Goal: Book appointment/travel/reservation

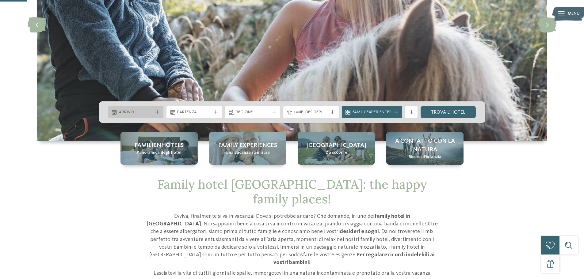
click at [120, 110] on span "Arrivo" at bounding box center [136, 112] width 34 height 6
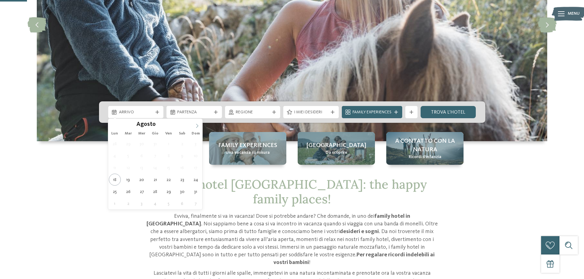
click at [196, 126] on icon at bounding box center [197, 126] width 4 height 4
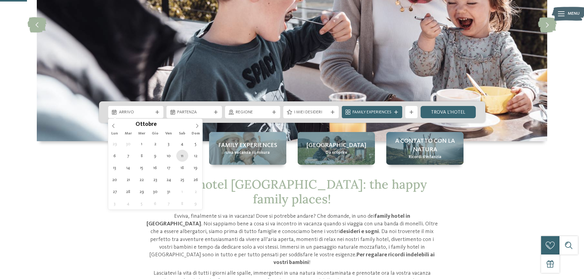
type div "11.10.2025"
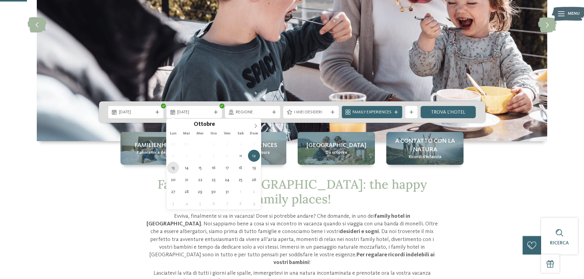
type div "13.10.2025"
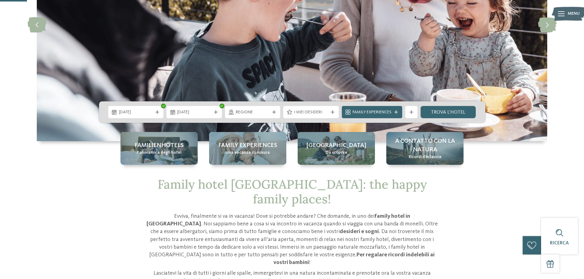
click at [138, 213] on div "Family hotel Alto Adige: the happy family places! Evviva, finalmente si va in v…" at bounding box center [292, 258] width 417 height 163
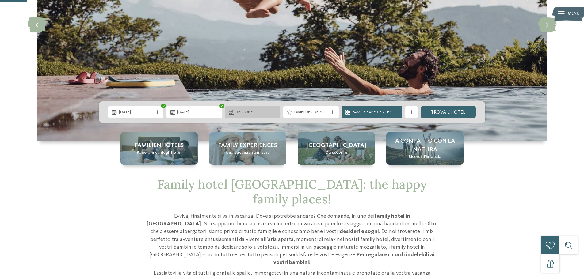
click at [273, 111] on icon at bounding box center [274, 112] width 4 height 4
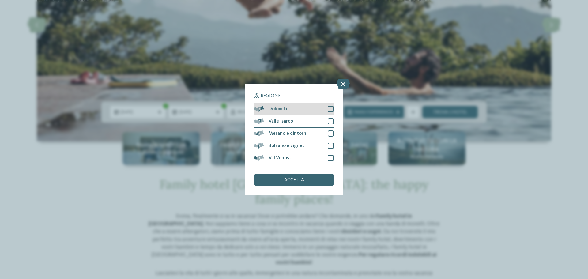
click at [330, 108] on div at bounding box center [331, 109] width 6 height 6
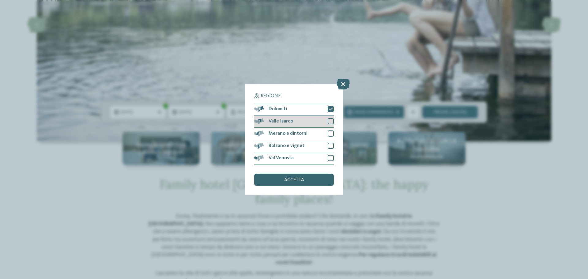
click at [331, 120] on div at bounding box center [331, 121] width 6 height 6
click at [330, 133] on div at bounding box center [331, 133] width 6 height 6
click at [301, 180] on span "accetta" at bounding box center [294, 180] width 20 height 5
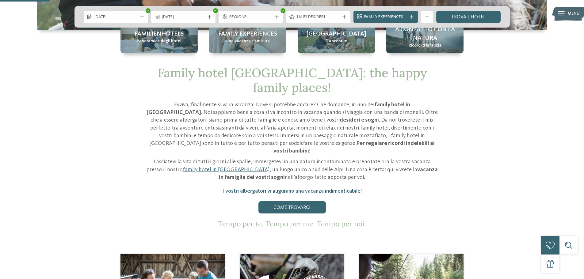
scroll to position [245, 0]
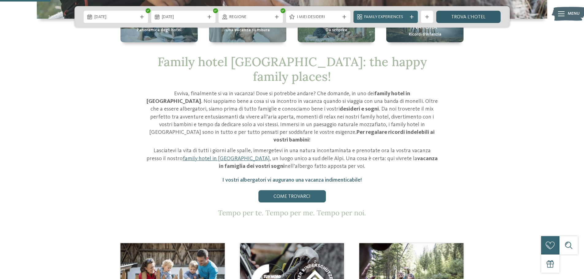
click at [487, 17] on link "trova l’hotel" at bounding box center [468, 17] width 64 height 12
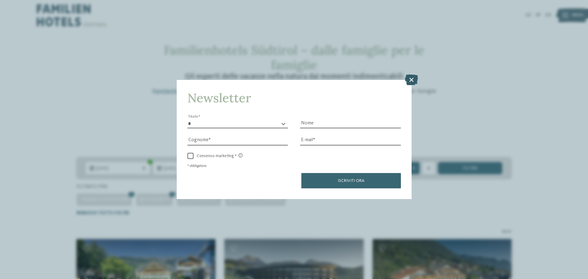
click at [414, 80] on icon at bounding box center [411, 79] width 13 height 11
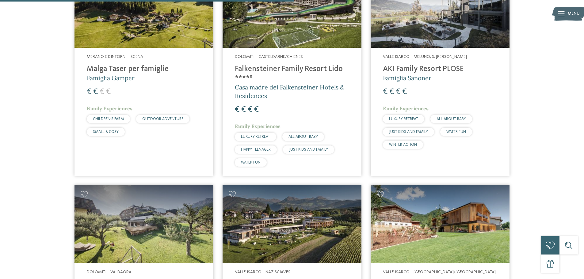
scroll to position [643, 0]
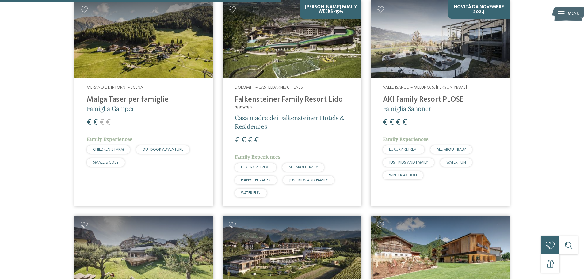
click at [279, 99] on h4 "Falkensteiner Family Resort Lido ****ˢ" at bounding box center [292, 104] width 114 height 18
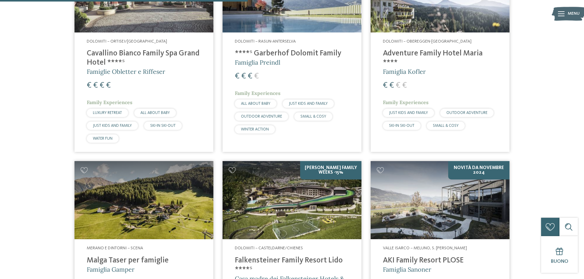
scroll to position [368, 0]
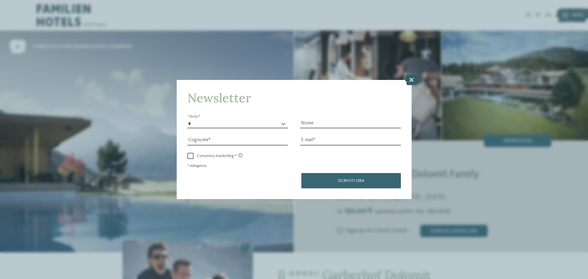
click at [411, 79] on icon at bounding box center [411, 79] width 13 height 11
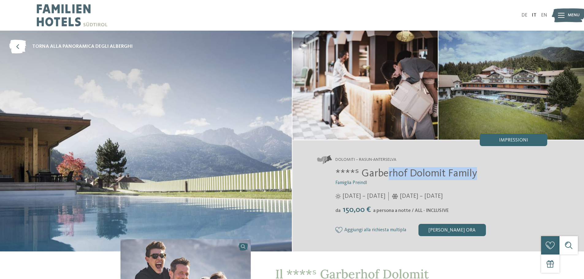
drag, startPoint x: 387, startPoint y: 174, endPoint x: 477, endPoint y: 173, distance: 90.7
click at [477, 173] on h2 "****ˢ Garberhof Dolomit Family" at bounding box center [441, 173] width 212 height 13
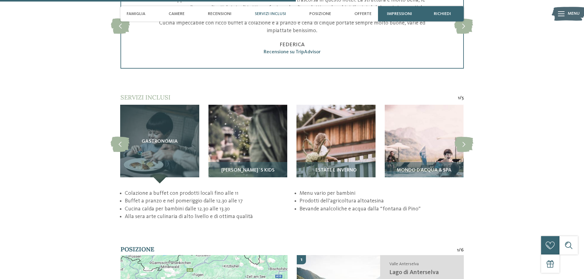
scroll to position [1440, 0]
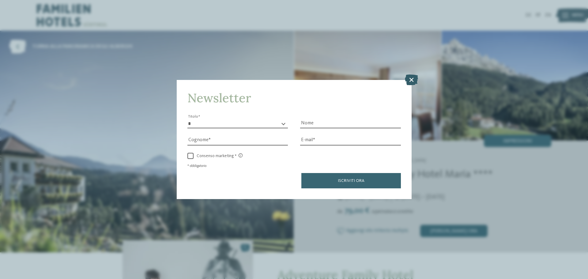
click at [411, 79] on icon at bounding box center [411, 79] width 13 height 11
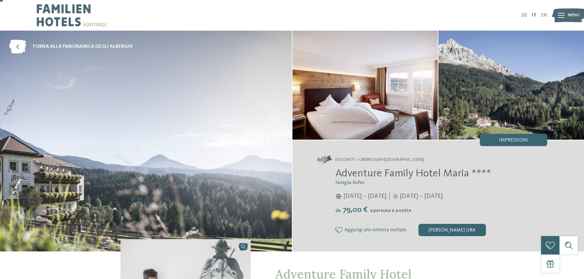
scroll to position [61, 0]
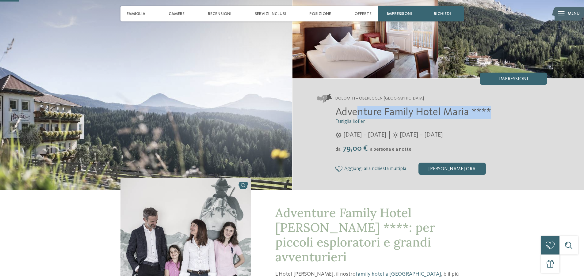
drag, startPoint x: 357, startPoint y: 111, endPoint x: 506, endPoint y: 112, distance: 149.2
click at [506, 112] on h2 "Adventure Family Hotel Maria ****" at bounding box center [441, 112] width 212 height 13
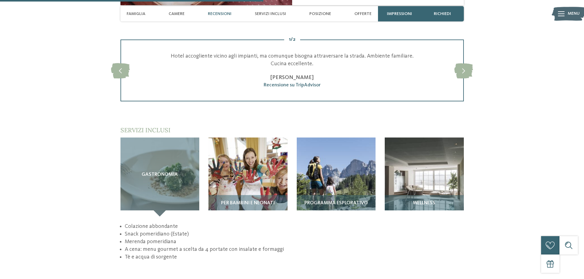
scroll to position [796, 0]
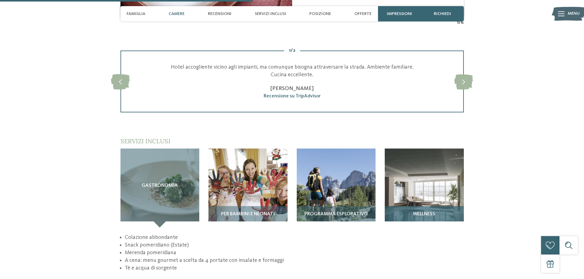
click at [436, 185] on img at bounding box center [423, 188] width 79 height 79
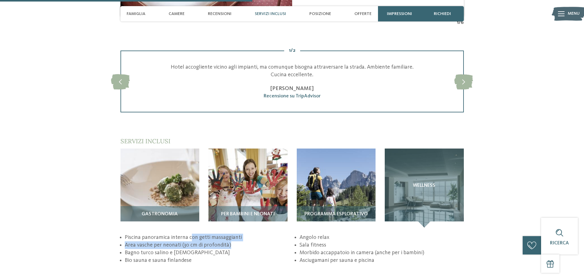
drag, startPoint x: 191, startPoint y: 223, endPoint x: 239, endPoint y: 231, distance: 48.5
click at [239, 234] on ul "Piscina panoramica interna con getti massaggianti Area vasche per neonati (30 c…" at bounding box center [291, 249] width 343 height 31
click at [167, 249] on li "Bagno turco salino e aromatico" at bounding box center [207, 253] width 164 height 8
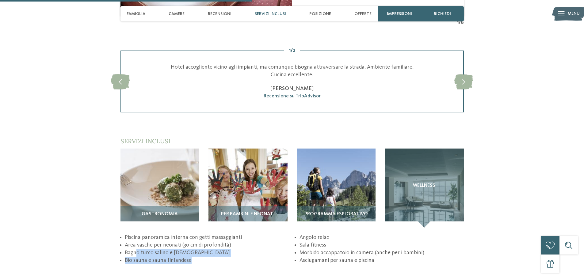
drag, startPoint x: 137, startPoint y: 237, endPoint x: 377, endPoint y: 203, distance: 242.9
click at [192, 248] on ul "Piscina panoramica interna con getti massaggianti Area vasche per neonati (30 c…" at bounding box center [291, 249] width 343 height 31
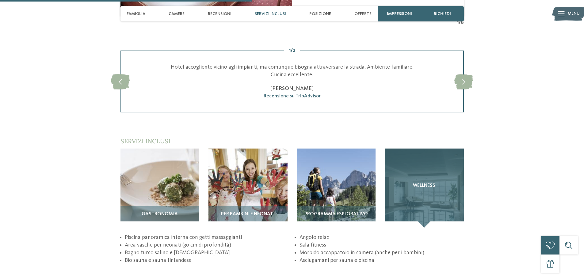
click at [420, 180] on div "Wellness" at bounding box center [423, 188] width 79 height 79
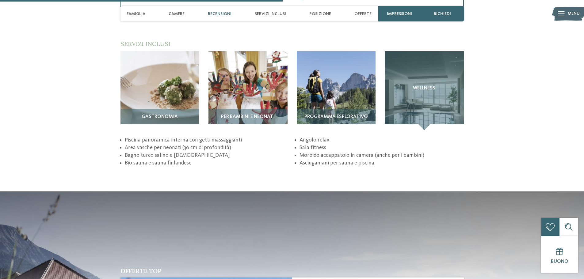
scroll to position [888, 0]
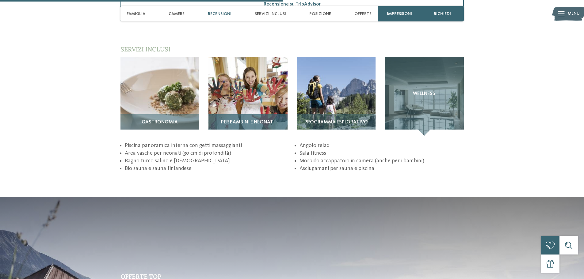
click at [265, 114] on div "Per bambini e neonati" at bounding box center [247, 124] width 79 height 21
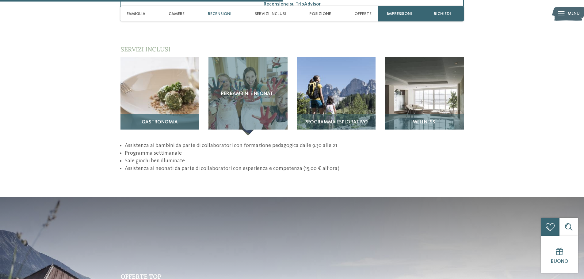
click at [173, 84] on img at bounding box center [159, 96] width 79 height 79
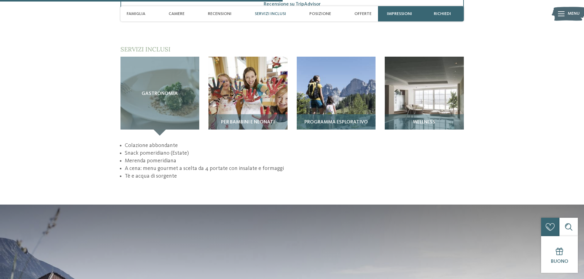
click at [348, 74] on img at bounding box center [336, 96] width 79 height 79
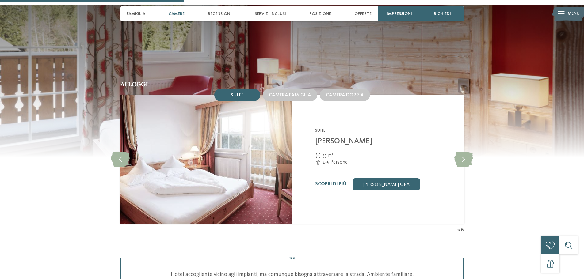
scroll to position [582, 0]
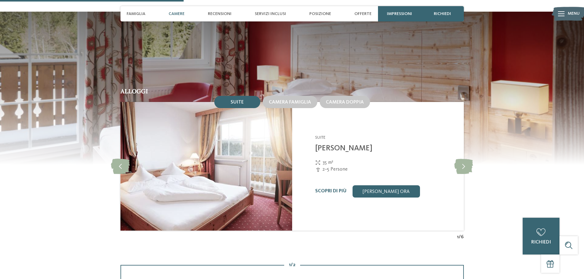
click at [242, 155] on img at bounding box center [206, 166] width 172 height 129
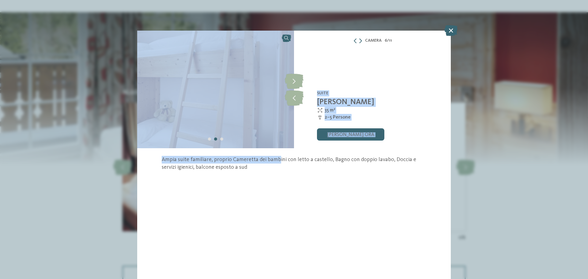
drag, startPoint x: 275, startPoint y: 159, endPoint x: 288, endPoint y: 203, distance: 45.4
click at [291, 206] on div "Camera 6 / 11 slide 6 of 11" at bounding box center [294, 155] width 314 height 248
drag, startPoint x: 287, startPoint y: 202, endPoint x: 327, endPoint y: 166, distance: 53.8
click at [286, 202] on div "Camera 6 / 11 slide 6 of 11" at bounding box center [294, 155] width 314 height 248
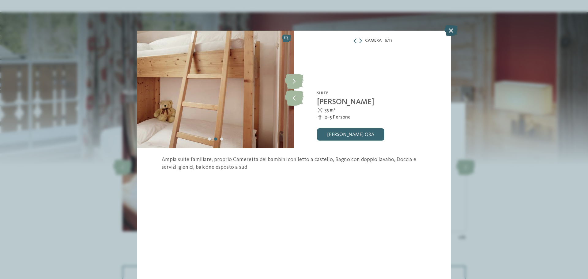
click at [448, 29] on icon at bounding box center [450, 30] width 13 height 11
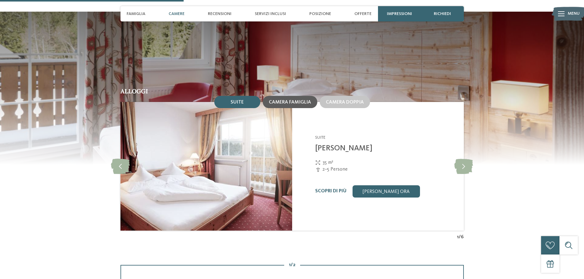
click at [299, 100] on span "Camera famiglia" at bounding box center [290, 102] width 42 height 5
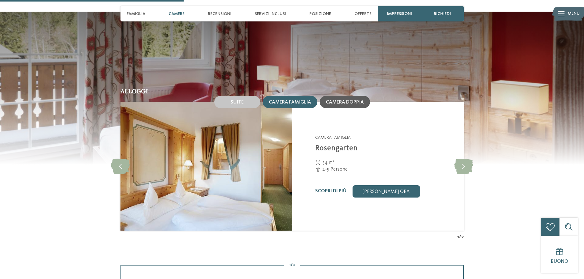
click at [338, 100] on span "Camera doppia" at bounding box center [345, 102] width 38 height 5
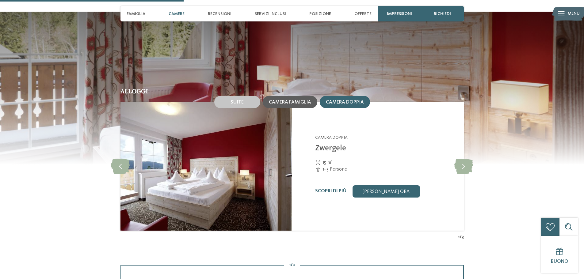
click at [291, 100] on span "Camera famiglia" at bounding box center [290, 102] width 42 height 5
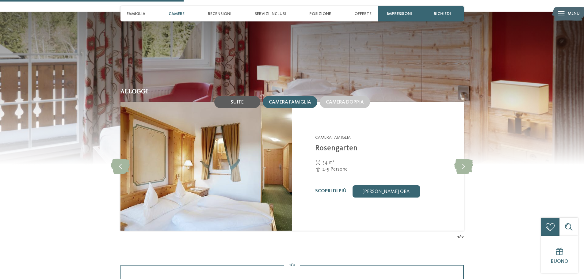
click at [233, 96] on div "Suite" at bounding box center [237, 102] width 46 height 12
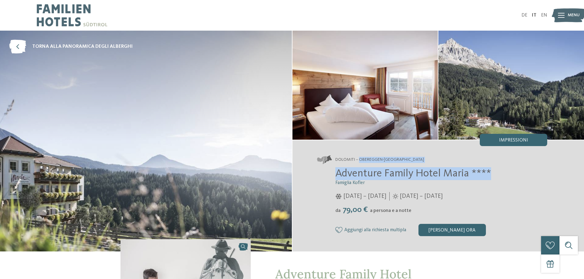
drag, startPoint x: 358, startPoint y: 158, endPoint x: 491, endPoint y: 177, distance: 133.6
click at [491, 177] on div "Dolomiti – Obereggen-Nova Ponente Adventure Family Hotel Maria **** Famiglia Ko…" at bounding box center [438, 195] width 292 height 111
copy div "Obereggen-Nova Ponente Adventure Family Hotel Maria ****"
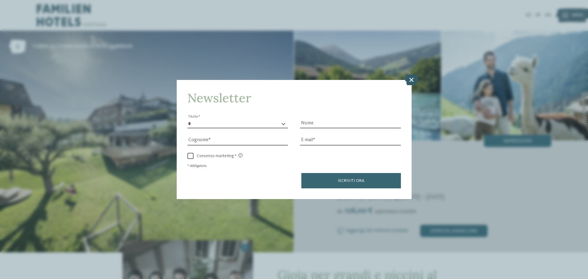
click at [410, 79] on icon at bounding box center [411, 79] width 13 height 11
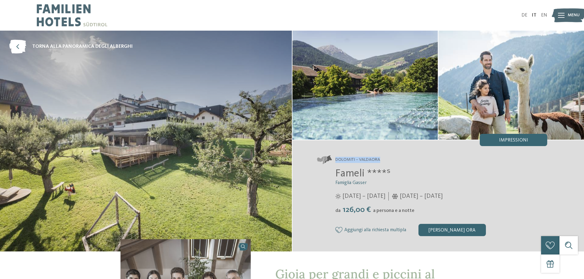
drag, startPoint x: 383, startPoint y: 158, endPoint x: 336, endPoint y: 160, distance: 46.9
click at [336, 160] on address "Dolomiti – Valdaora" at bounding box center [432, 160] width 230 height 9
drag, startPoint x: 394, startPoint y: 173, endPoint x: 337, endPoint y: 173, distance: 56.4
click at [337, 173] on h2 "Fameli ****ˢ" at bounding box center [441, 173] width 212 height 13
click at [424, 173] on h2 "Fameli ****ˢ" at bounding box center [441, 173] width 212 height 13
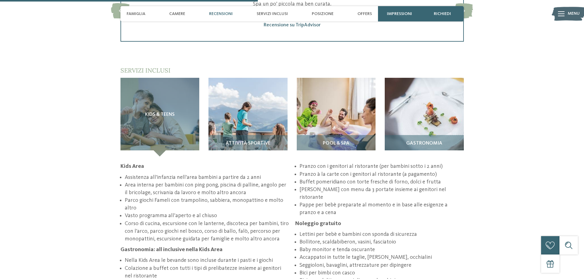
scroll to position [858, 0]
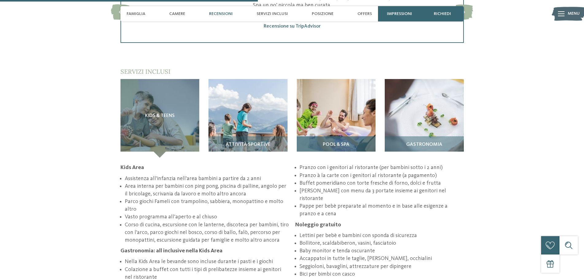
click at [338, 136] on div "Pool & Spa" at bounding box center [336, 146] width 79 height 21
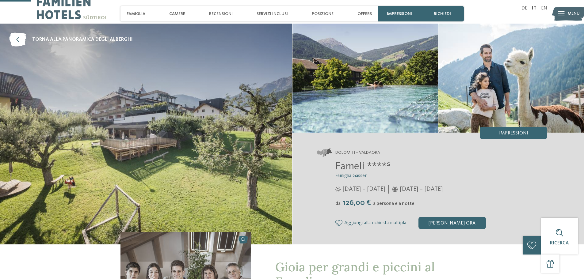
scroll to position [0, 0]
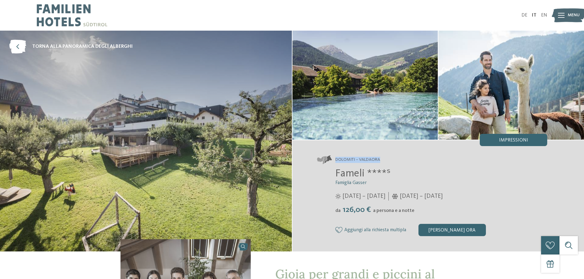
drag, startPoint x: 384, startPoint y: 157, endPoint x: 384, endPoint y: 168, distance: 11.0
click at [332, 157] on address "Dolomiti – Valdaora" at bounding box center [432, 160] width 230 height 9
drag, startPoint x: 395, startPoint y: 171, endPoint x: 357, endPoint y: 157, distance: 40.8
click at [357, 157] on div "Dolomiti – Valdaora Fameli ****ˢ Famiglia Gasser da" at bounding box center [438, 195] width 292 height 111
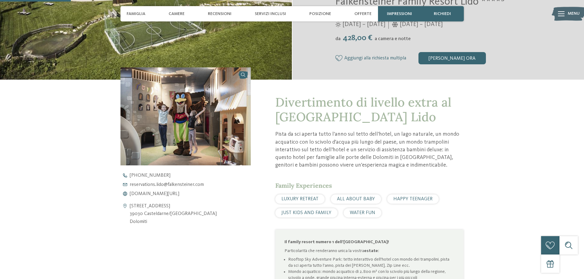
scroll to position [276, 0]
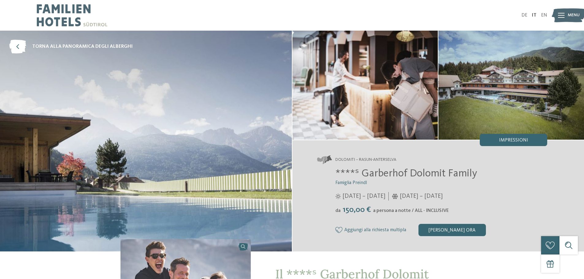
click at [534, 152] on div "Dolomiti – Rasun-Anterselva ****ˢ Garberhof Dolomit Family Famiglia Preindl [DA…" at bounding box center [438, 195] width 292 height 111
